Goal: Navigation & Orientation: Find specific page/section

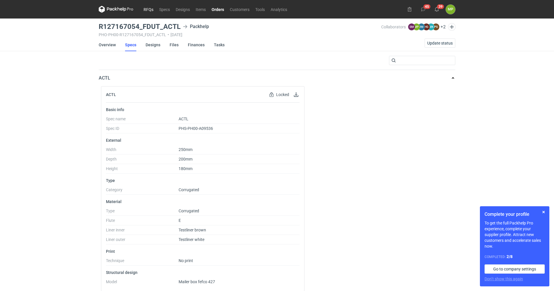
click at [145, 8] on link "RFQs" at bounding box center [149, 9] width 16 height 7
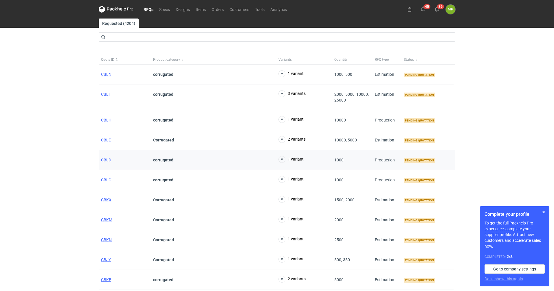
drag, startPoint x: 135, startPoint y: 160, endPoint x: 141, endPoint y: 158, distance: 6.8
click at [219, 9] on link "Orders" at bounding box center [218, 9] width 18 height 7
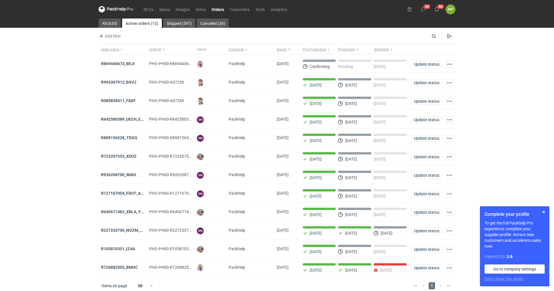
scroll to position [8, 0]
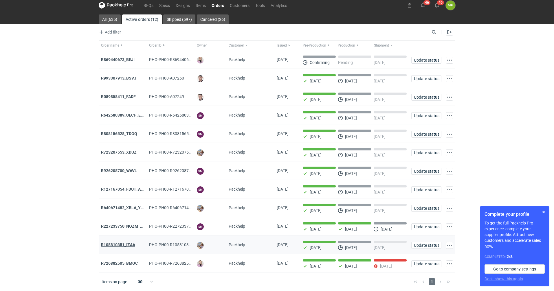
click at [113, 244] on strong "R105810351_IZAA" at bounding box center [118, 244] width 34 height 5
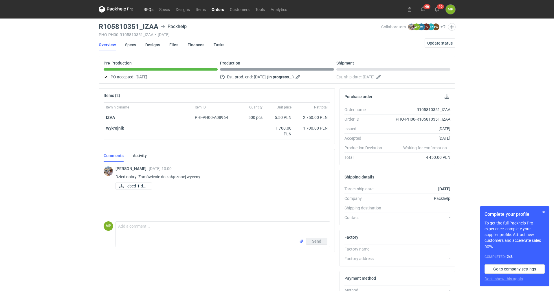
click at [146, 6] on link "RFQs" at bounding box center [149, 9] width 16 height 7
